Goal: Information Seeking & Learning: Stay updated

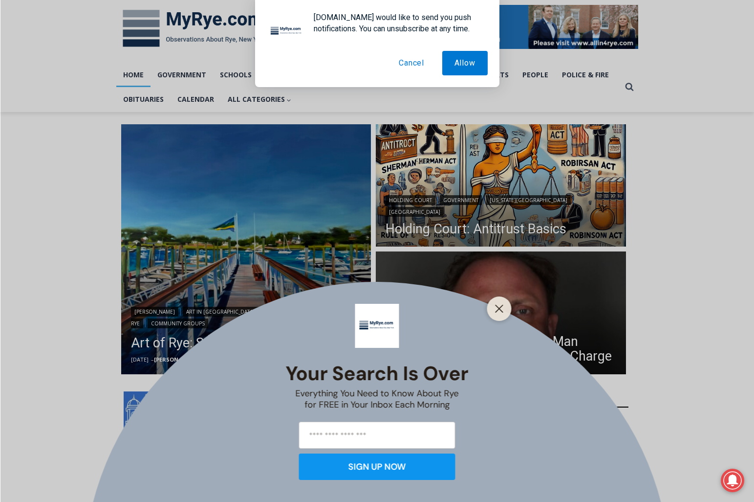
scroll to position [153, 0]
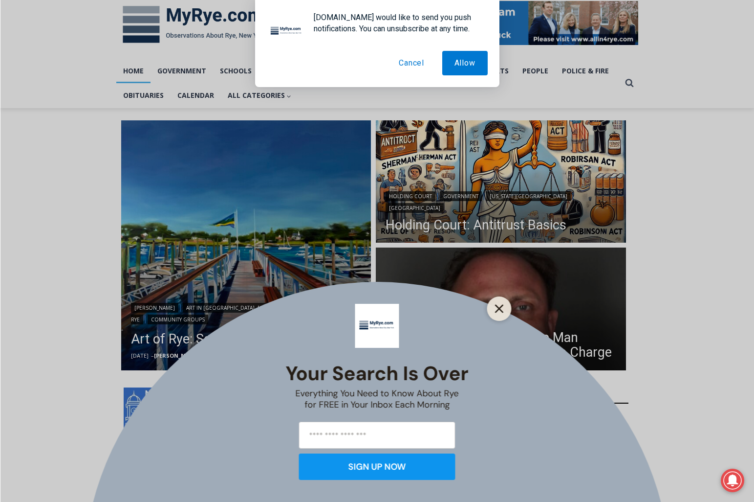
click at [505, 309] on button "Close" at bounding box center [500, 309] width 14 height 14
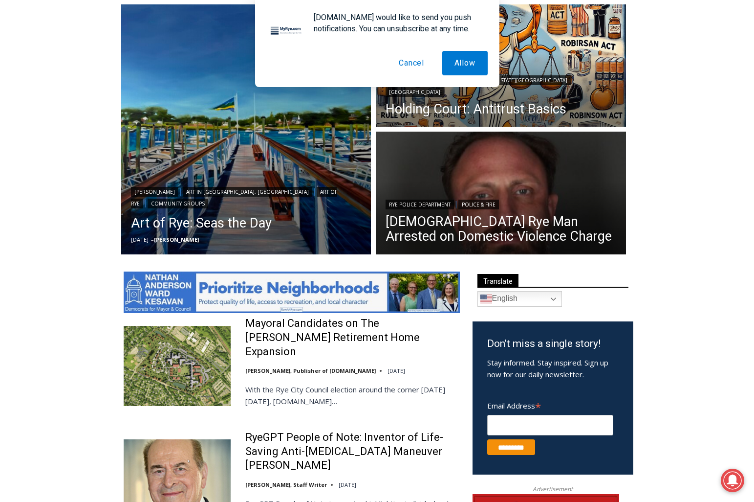
scroll to position [268, 0]
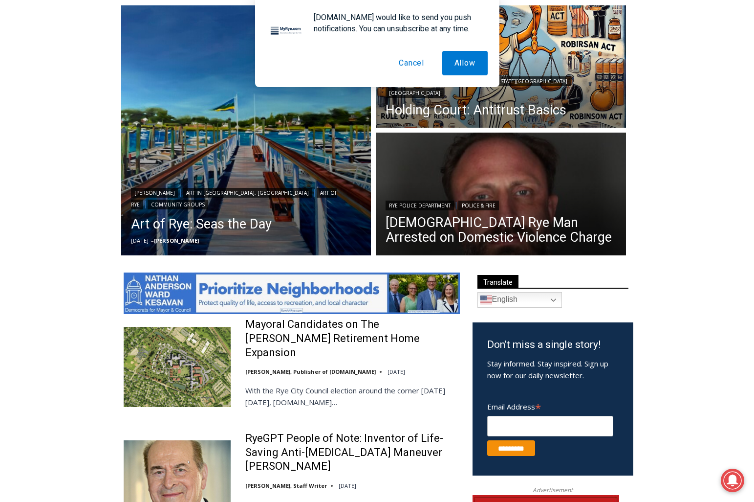
click at [417, 67] on button "Cancel" at bounding box center [412, 63] width 50 height 24
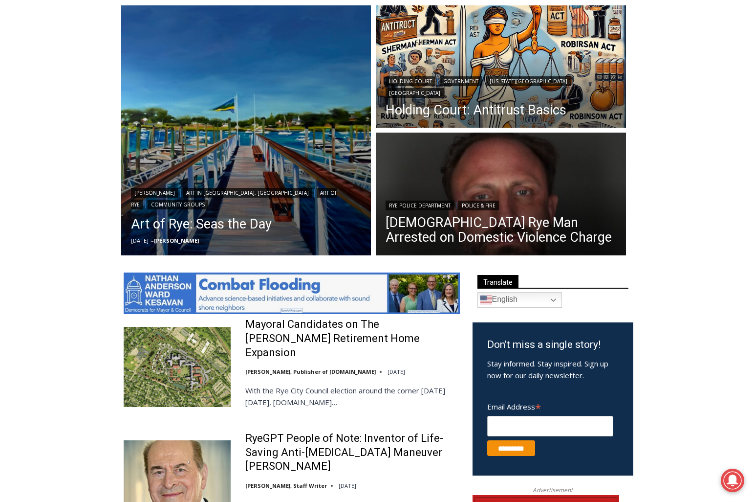
scroll to position [0, 0]
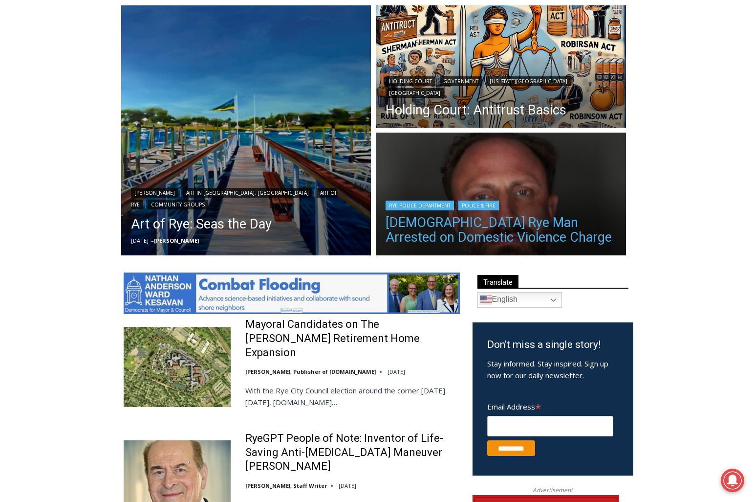
click at [437, 229] on link "[DEMOGRAPHIC_DATA] Rye Man Arrested on Domestic Violence Charge" at bounding box center [501, 229] width 231 height 29
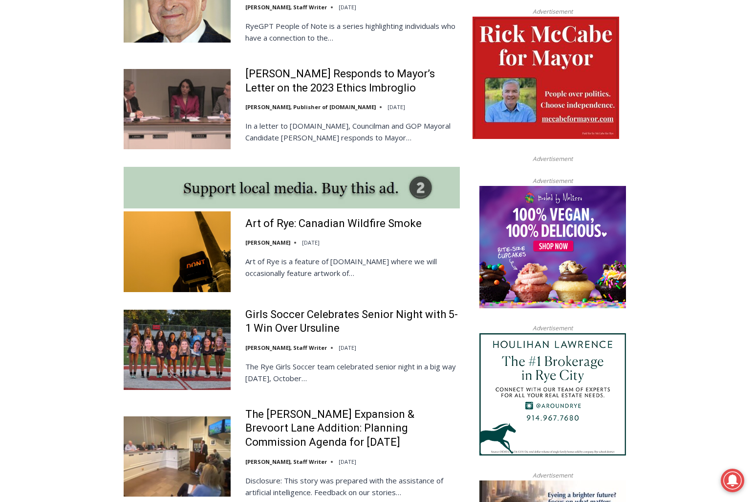
scroll to position [753, 0]
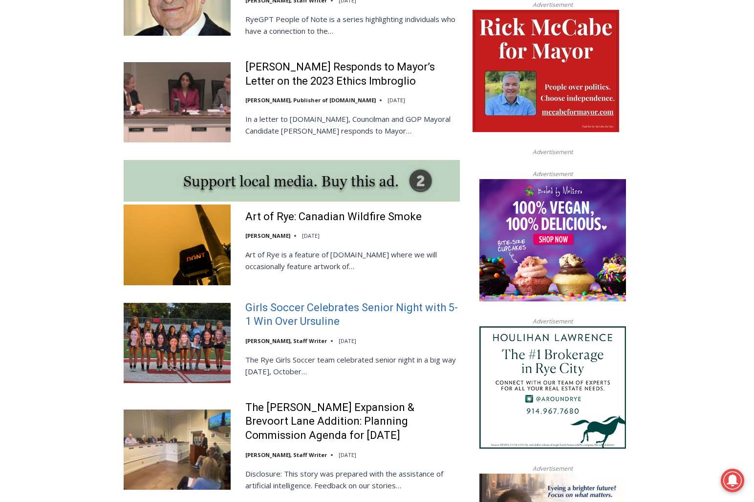
click at [295, 301] on link "Girls Soccer Celebrates Senior Night with 5-1 Win Over Ursuline" at bounding box center [352, 315] width 215 height 28
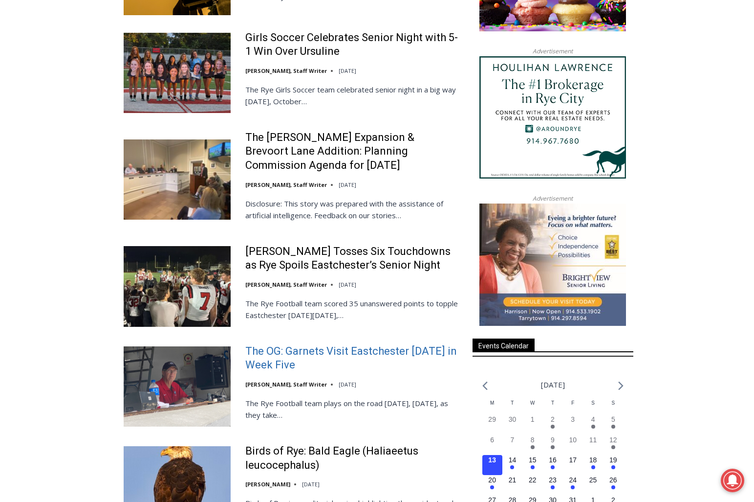
scroll to position [1039, 0]
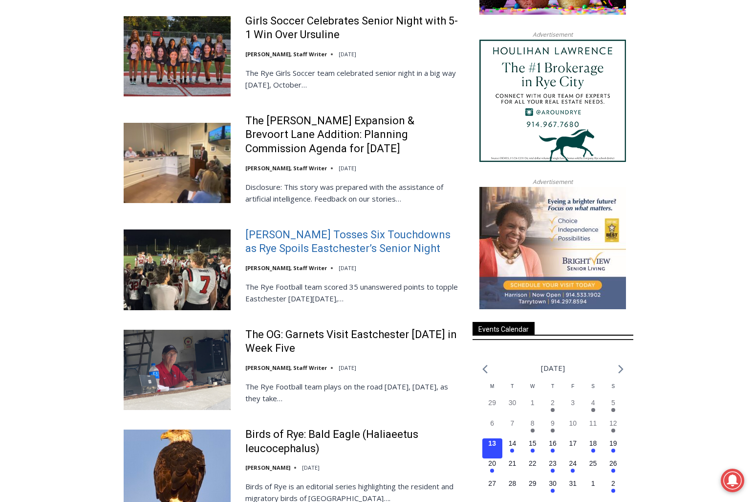
click at [321, 228] on link "Miller Tosses Six Touchdowns as Rye Spoils Eastchester’s Senior Night" at bounding box center [352, 242] width 215 height 28
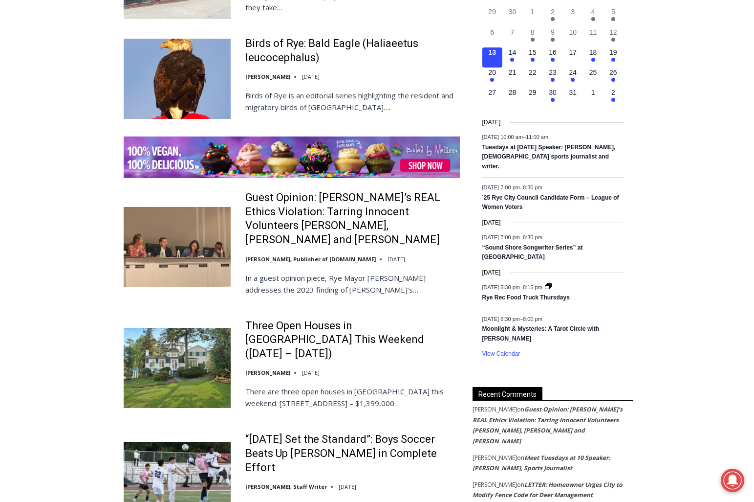
scroll to position [1462, 0]
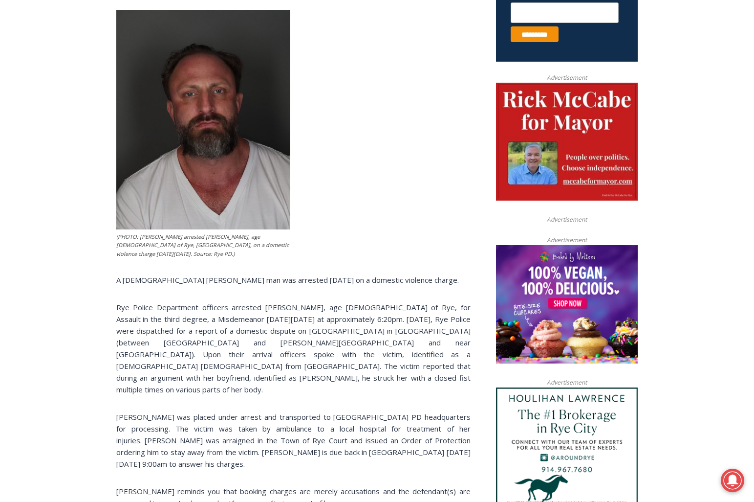
scroll to position [419, 0]
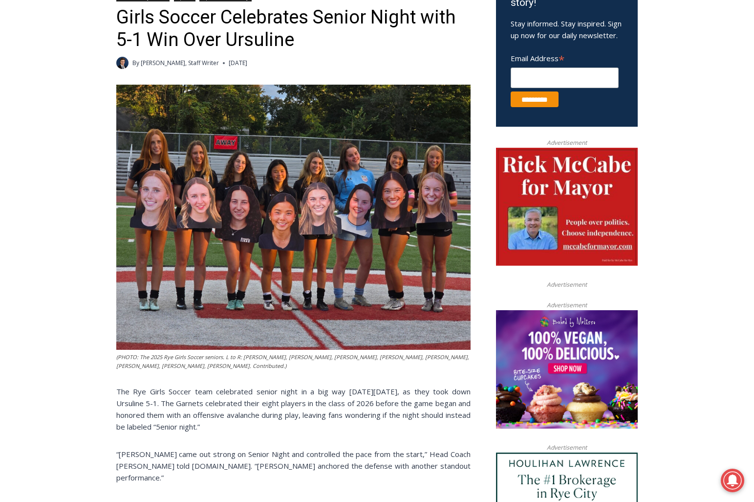
scroll to position [349, 0]
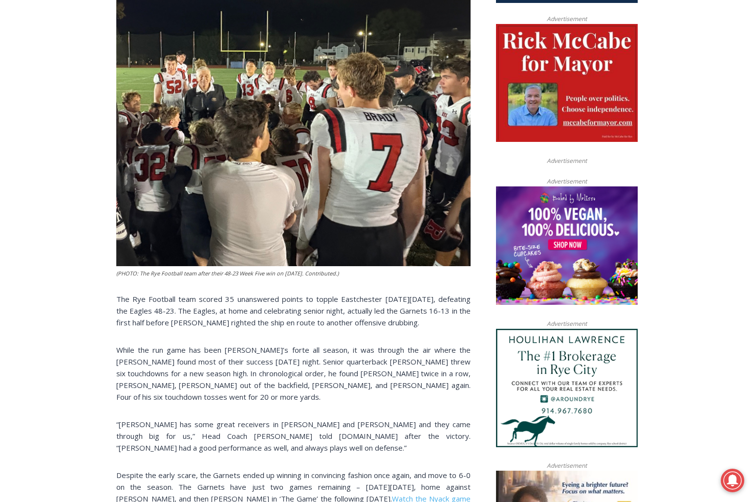
scroll to position [482, 0]
